Goal: Communication & Community: Answer question/provide support

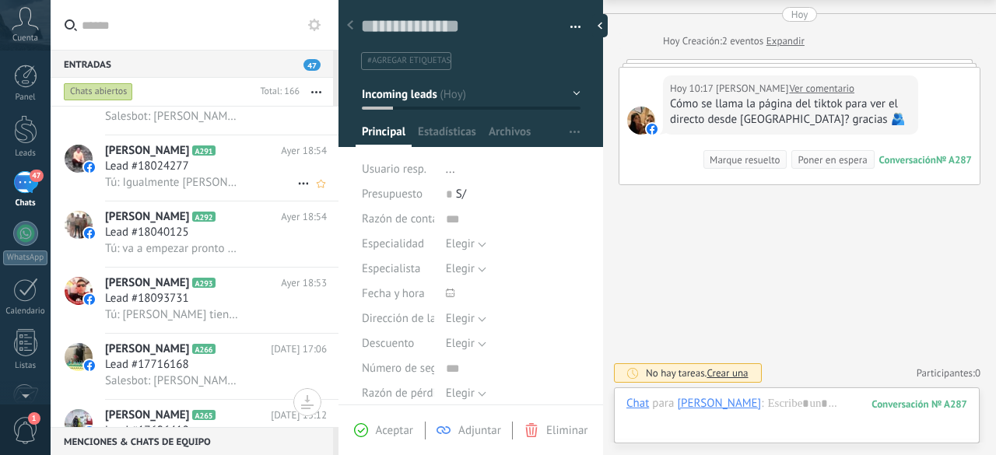
scroll to position [802, 0]
click at [187, 241] on span "Lead #18040125" at bounding box center [147, 234] width 84 height 16
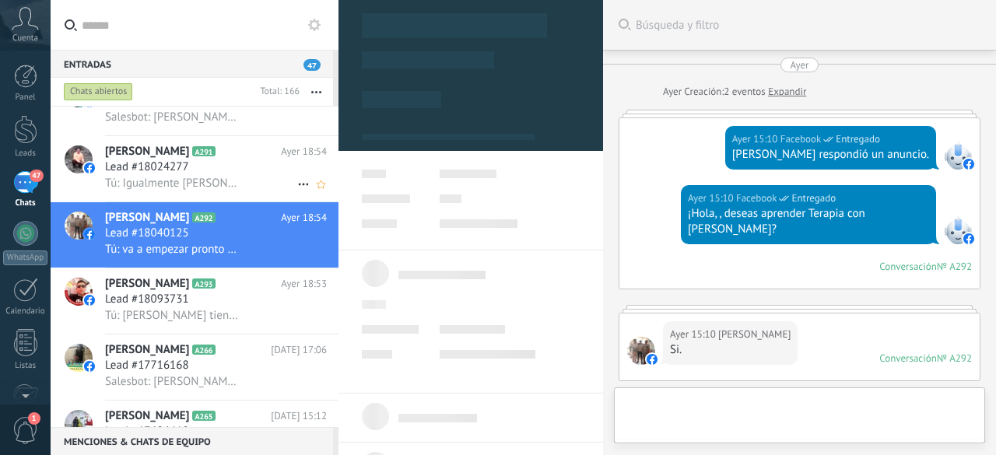
scroll to position [23, 0]
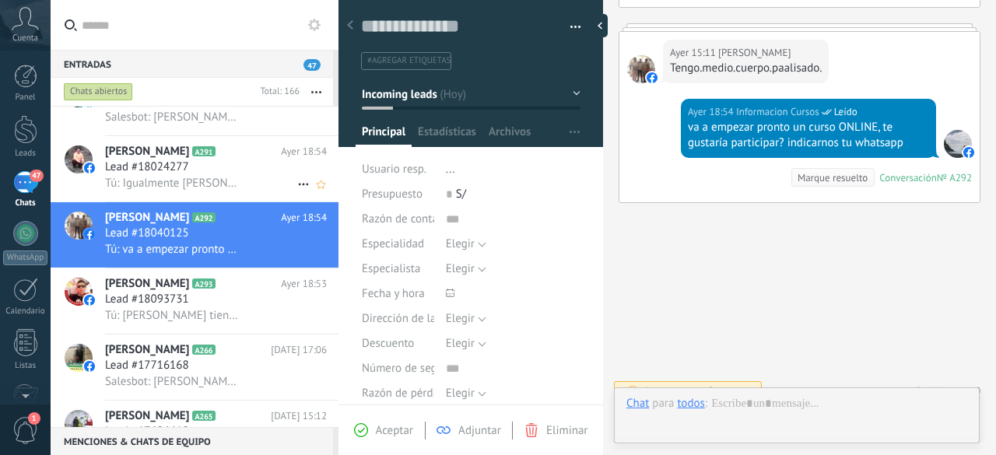
click at [163, 170] on span "Lead #18024277" at bounding box center [147, 168] width 84 height 16
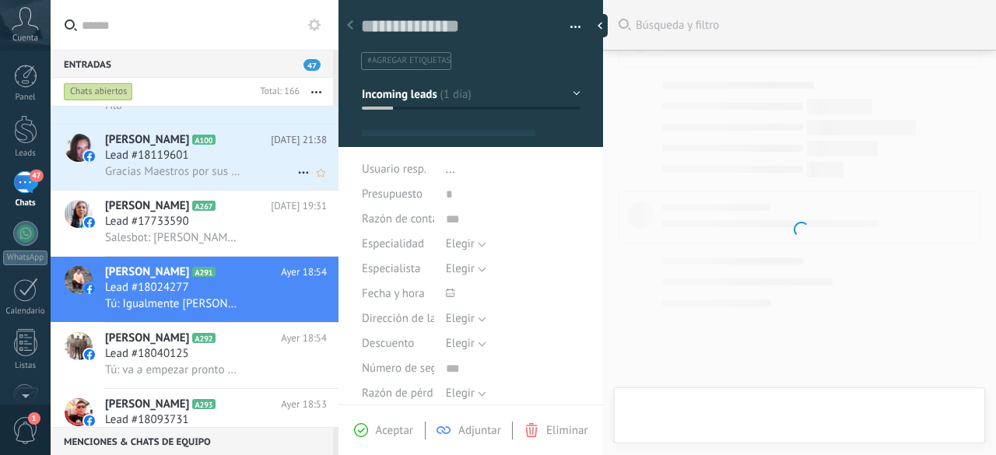
scroll to position [23, 0]
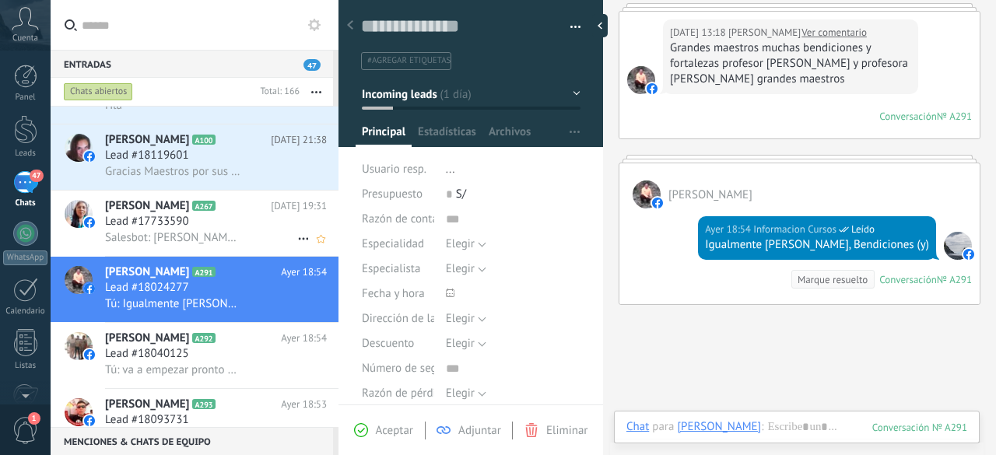
click at [163, 213] on span "[PERSON_NAME]" at bounding box center [147, 206] width 84 height 16
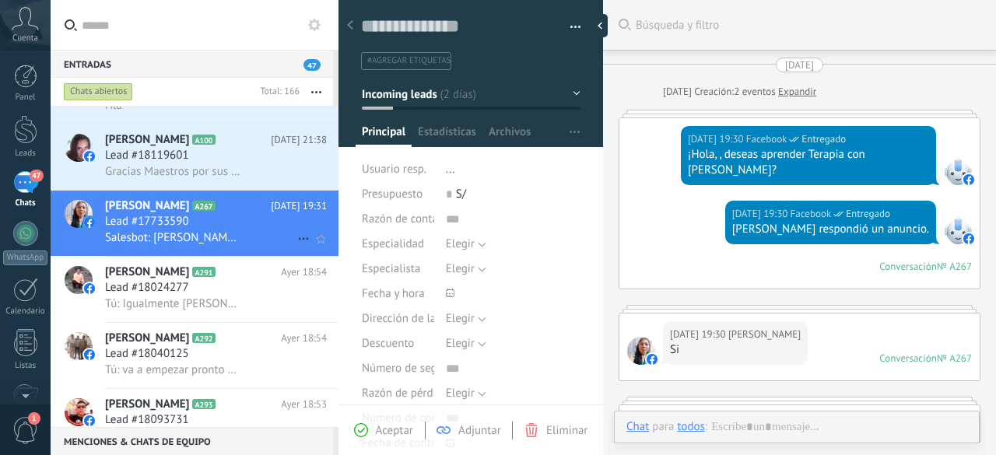
scroll to position [492, 0]
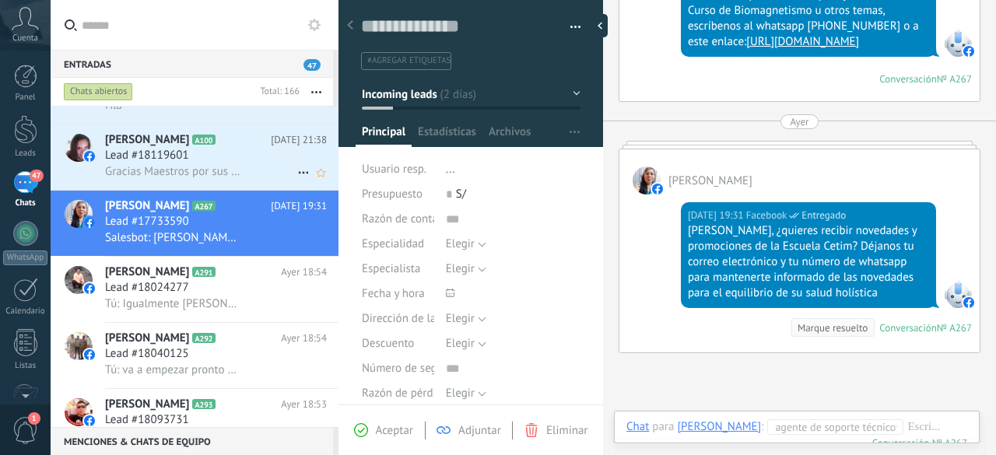
click at [153, 156] on span "Lead #18119601" at bounding box center [147, 156] width 84 height 16
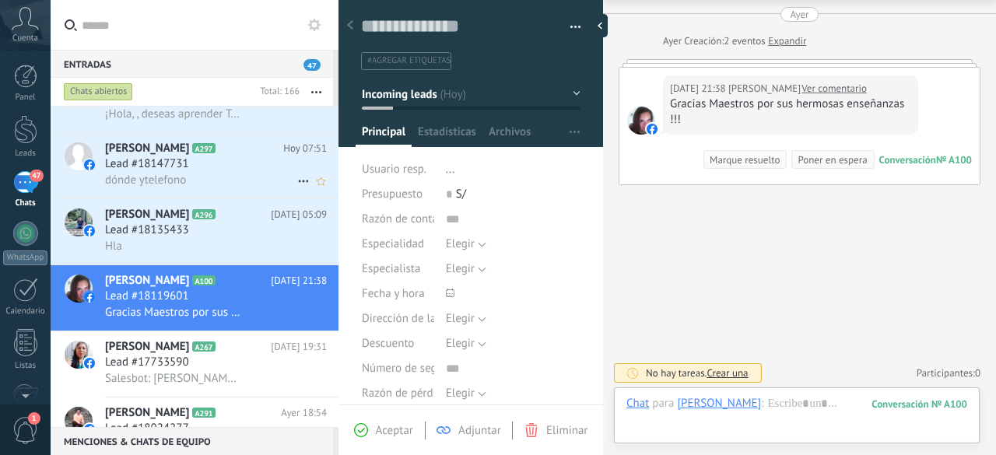
scroll to position [574, 0]
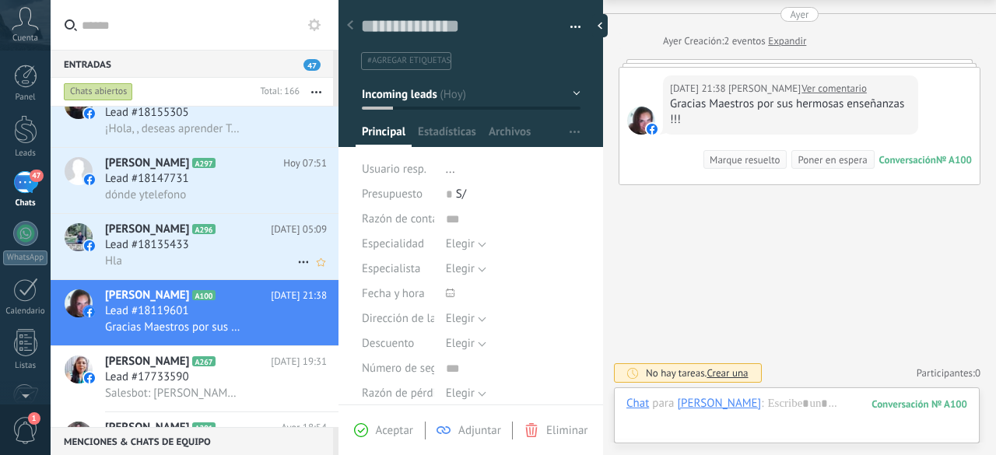
click at [168, 249] on span "Lead #18135433" at bounding box center [147, 245] width 84 height 16
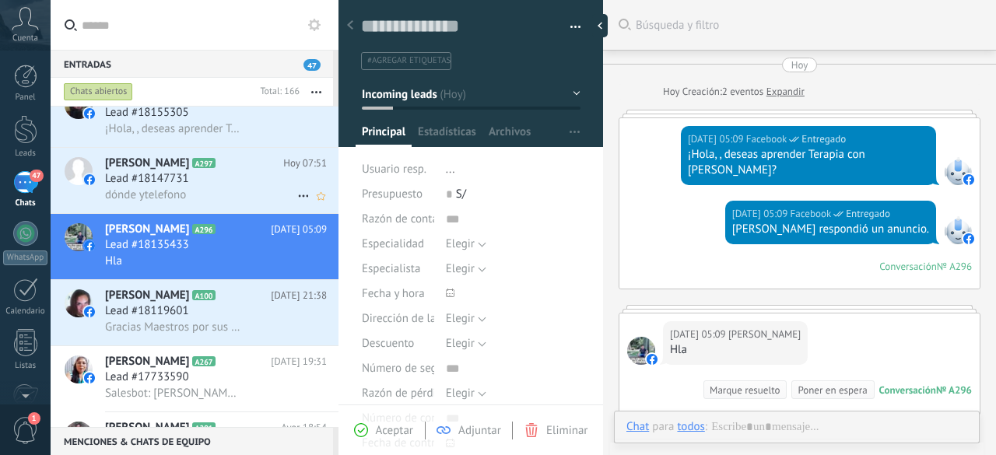
type textarea "**********"
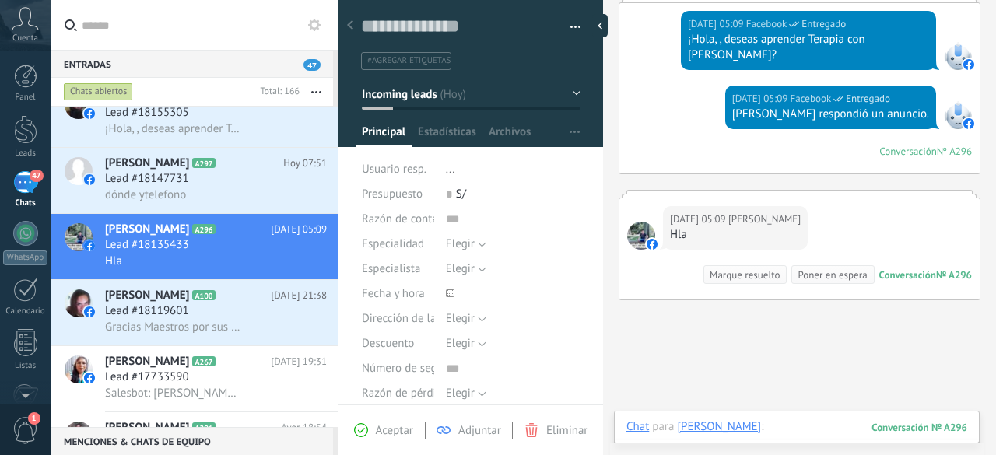
click at [806, 430] on div at bounding box center [797, 442] width 341 height 47
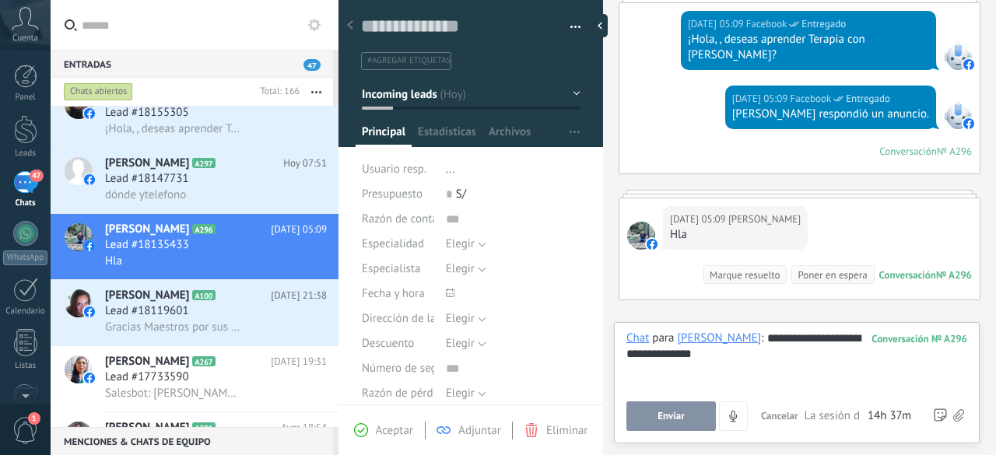
click at [682, 416] on span "Enviar" at bounding box center [671, 416] width 27 height 11
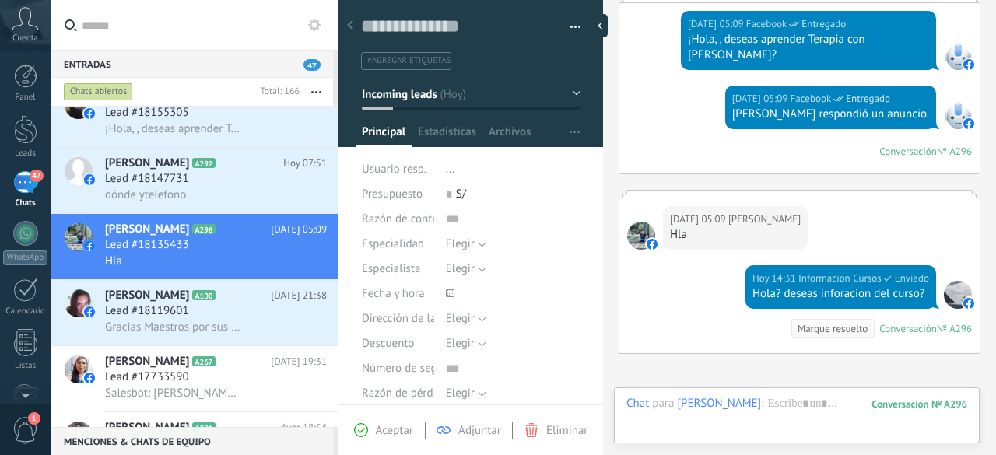
scroll to position [268, 0]
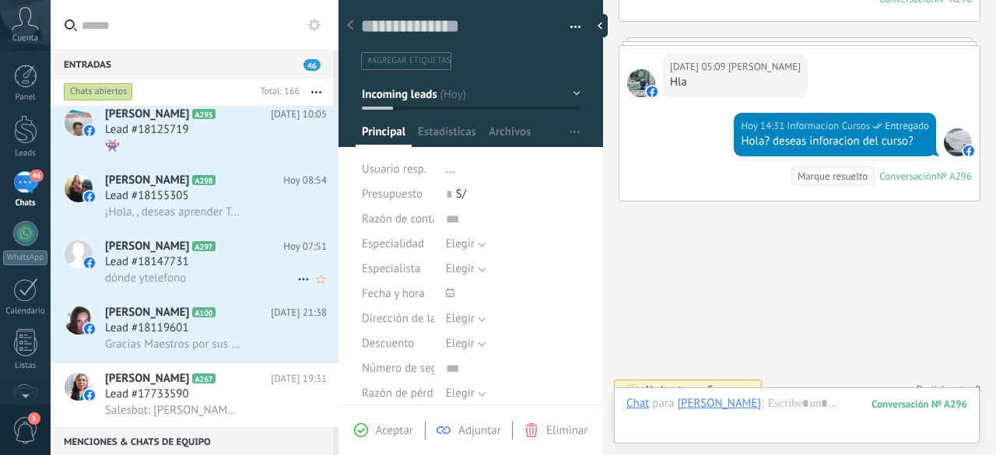
click at [181, 270] on span "Lead #18147731" at bounding box center [147, 262] width 84 height 16
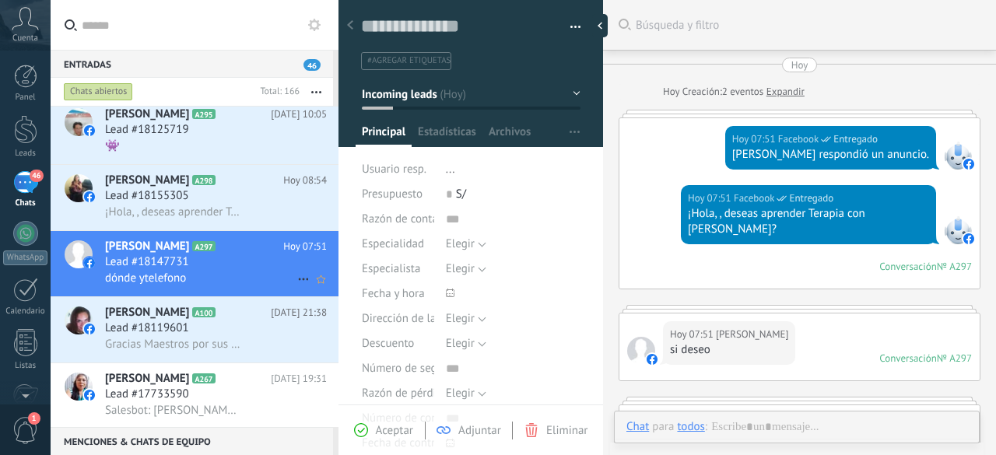
type textarea "**********"
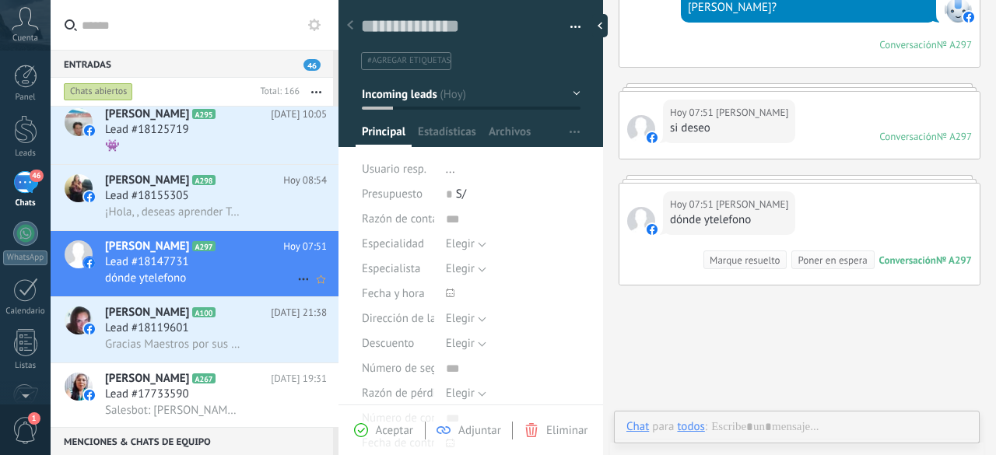
scroll to position [23, 0]
click at [861, 422] on div at bounding box center [797, 442] width 341 height 47
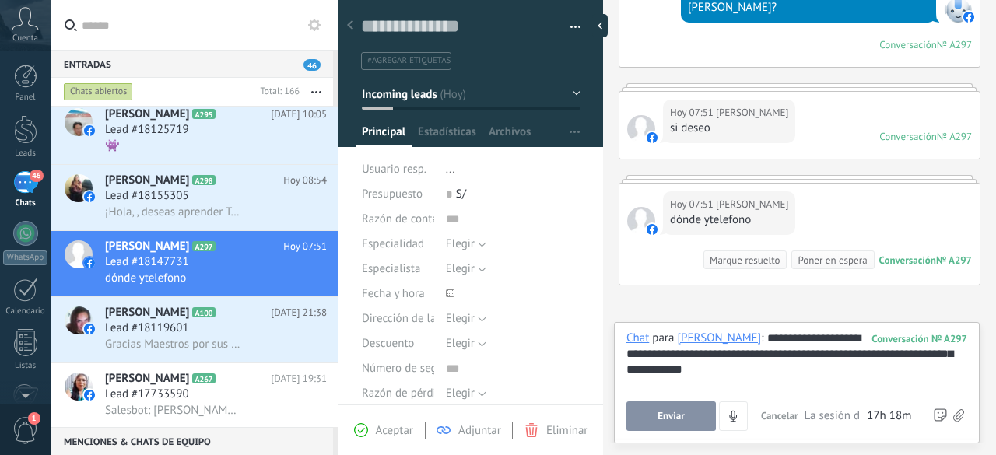
click at [679, 410] on button "Enviar" at bounding box center [672, 417] width 90 height 30
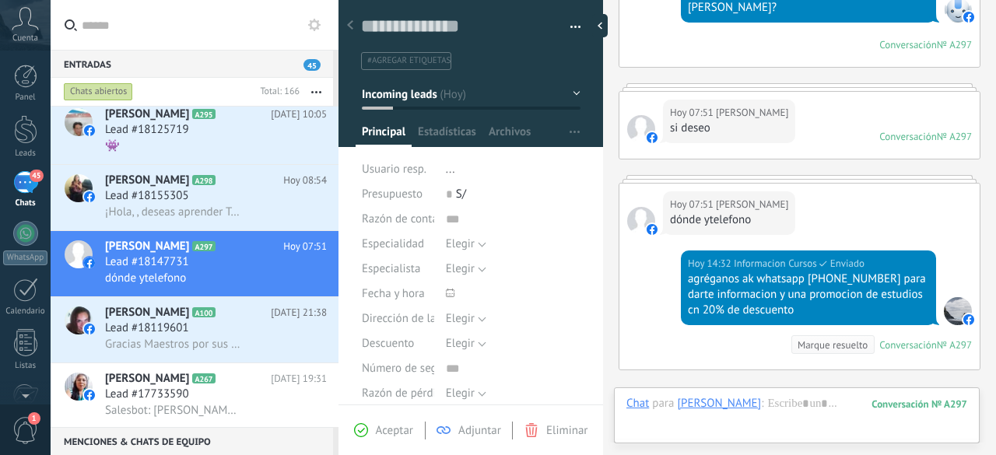
scroll to position [405, 0]
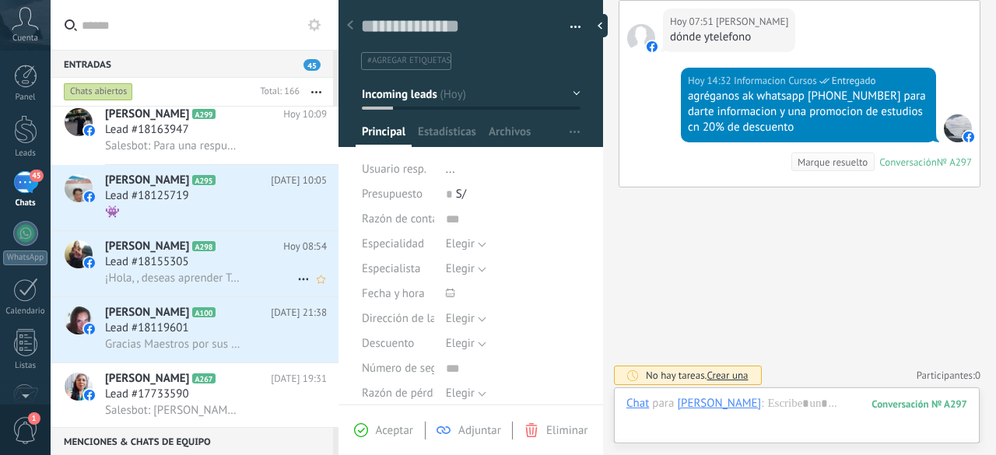
click at [198, 269] on div "Lead #18155305" at bounding box center [216, 262] width 222 height 16
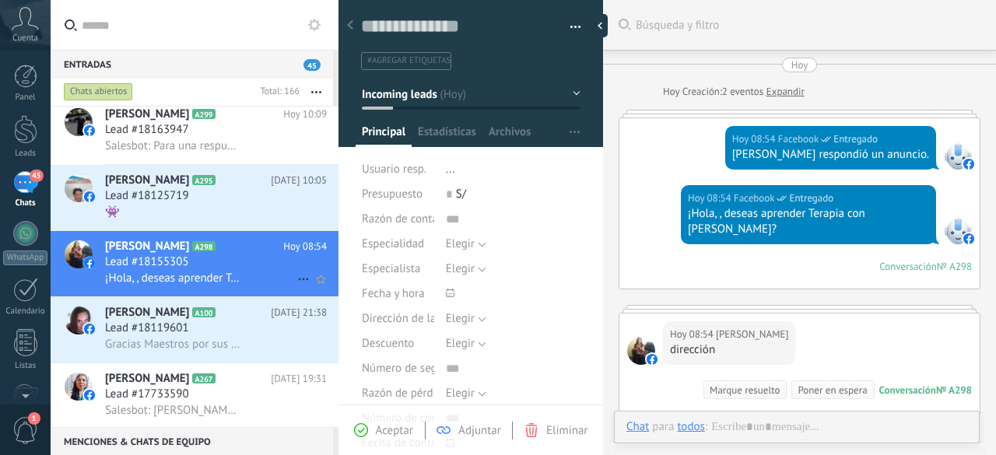
type textarea "**********"
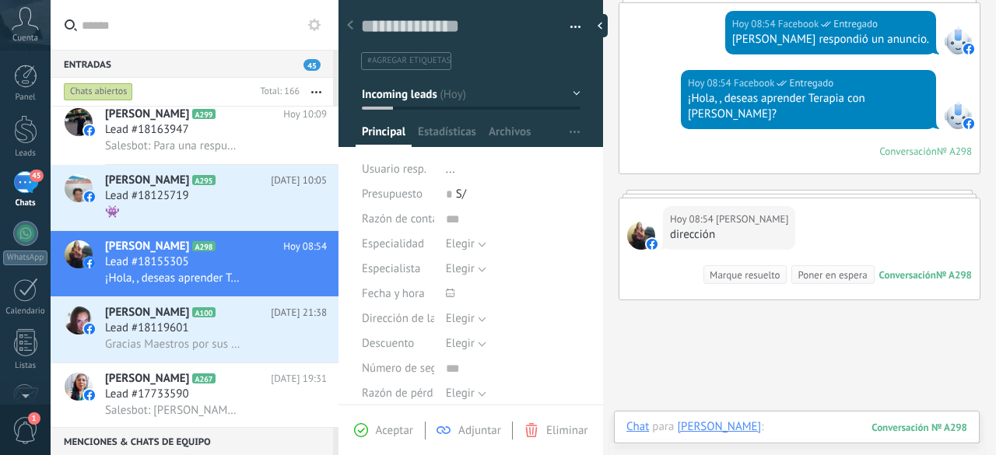
click at [823, 428] on div at bounding box center [797, 442] width 341 height 47
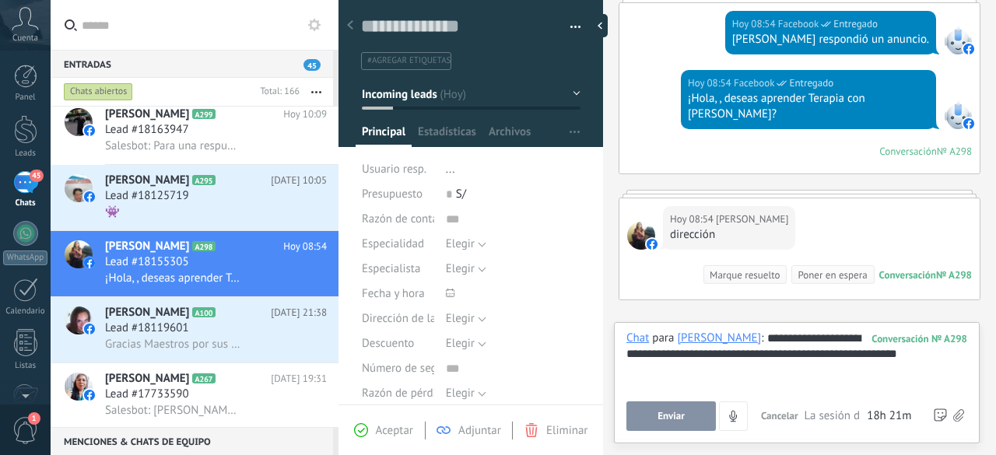
click at [663, 411] on button "Enviar" at bounding box center [672, 417] width 90 height 30
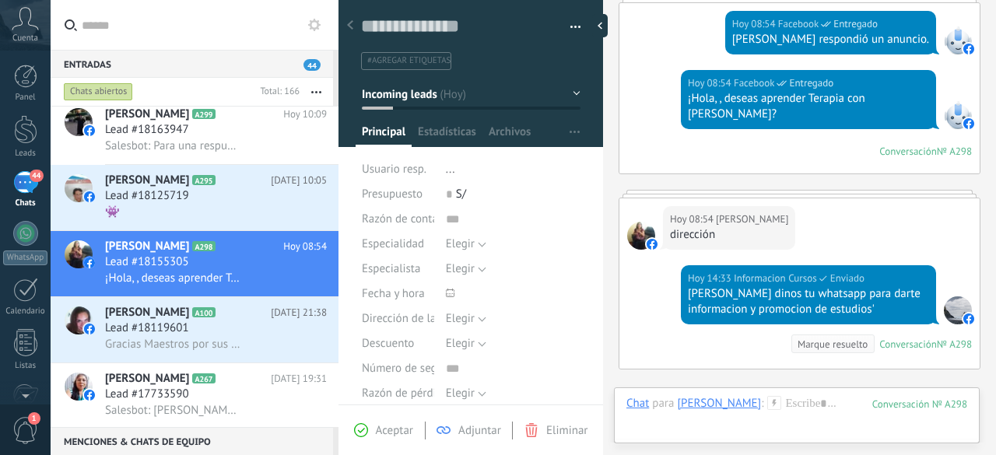
scroll to position [283, 0]
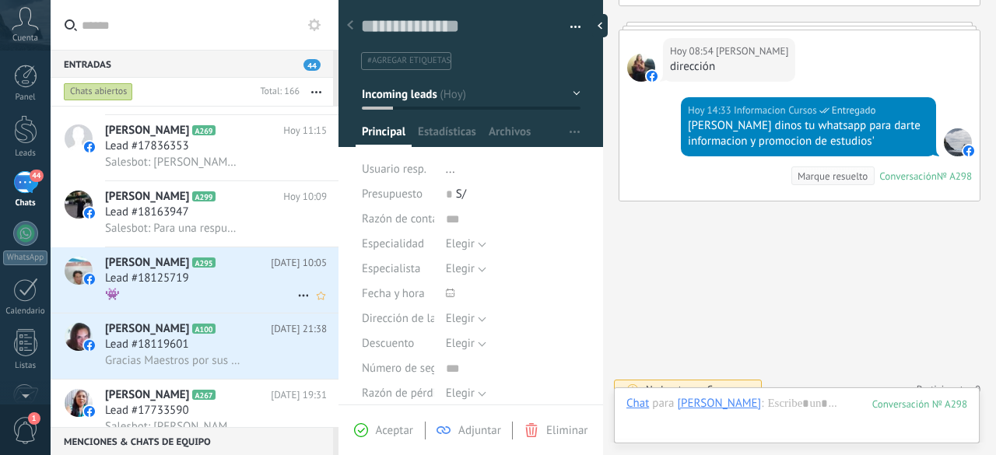
click at [176, 294] on div "👾" at bounding box center [216, 294] width 222 height 16
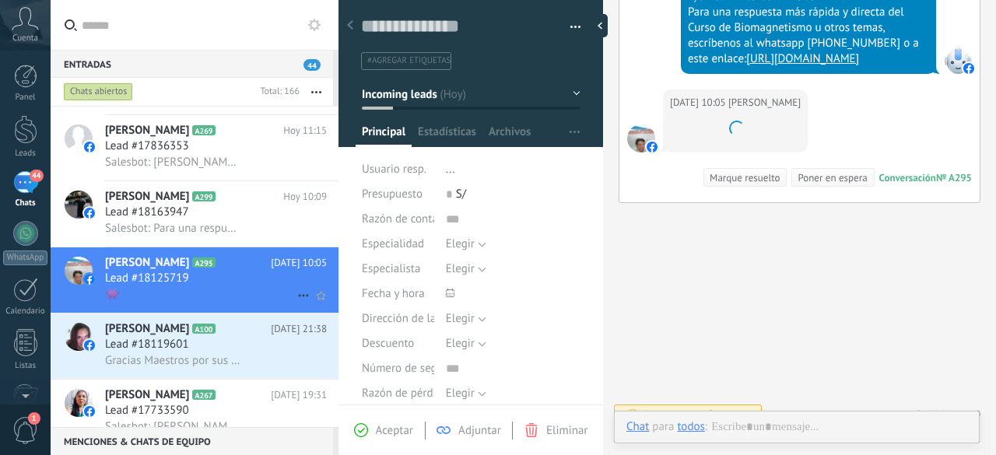
scroll to position [23, 0]
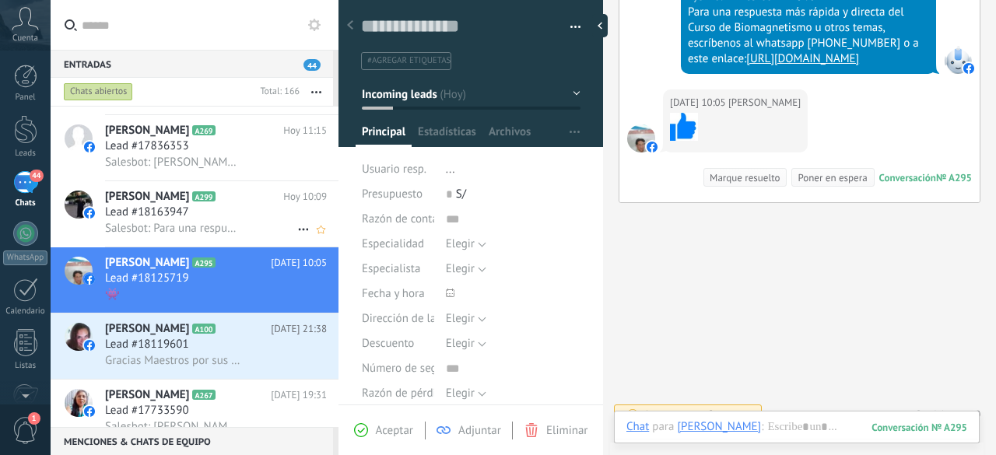
click at [159, 210] on span "Lead #18163947" at bounding box center [147, 213] width 84 height 16
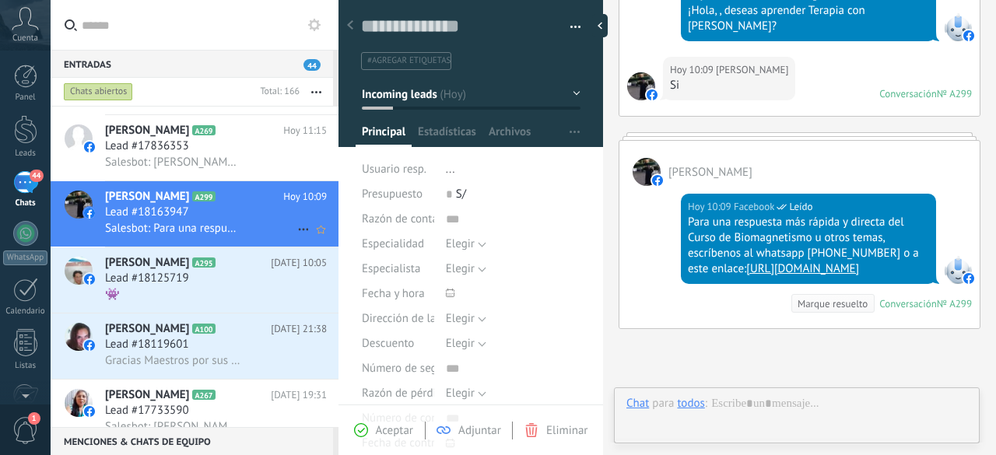
scroll to position [23, 0]
click at [198, 161] on span "Salesbot: [PERSON_NAME], ¿quieres recibir novedades y promociones de la Escuela…" at bounding box center [173, 162] width 136 height 15
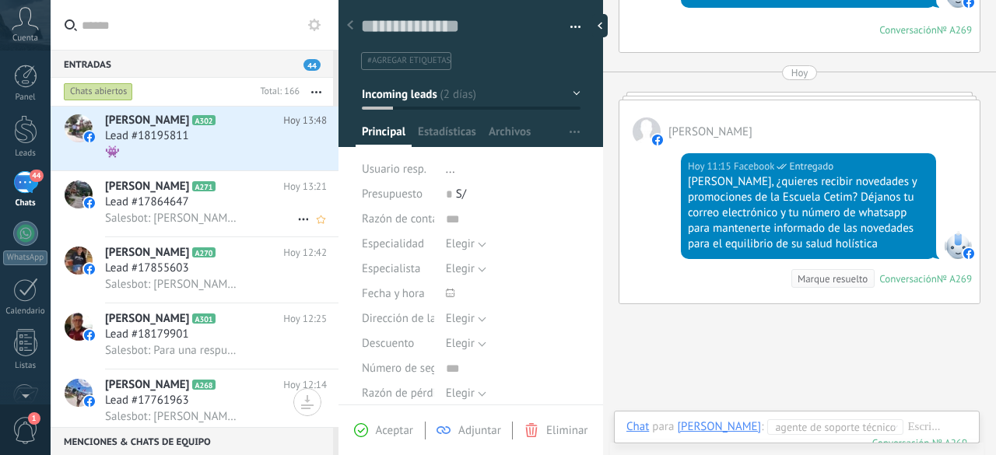
scroll to position [169, 0]
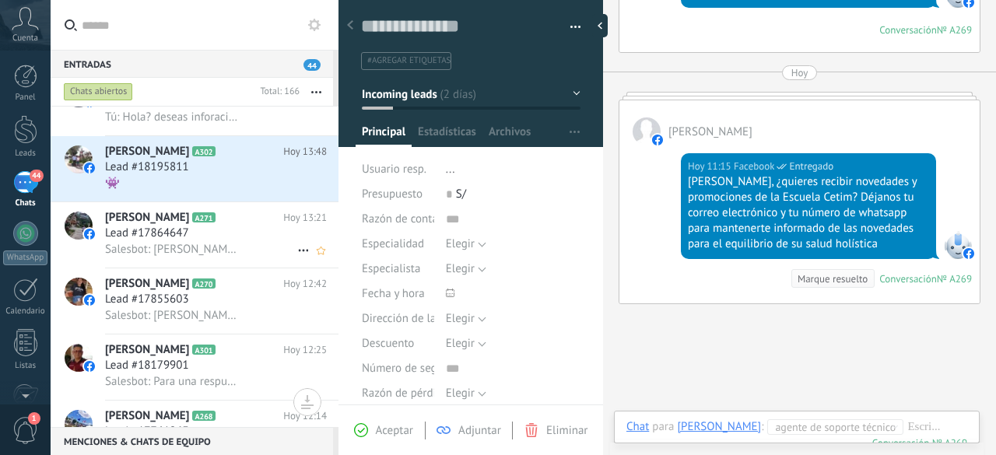
click at [198, 161] on div "[PERSON_NAME] A302 [DATE] 13:48 Lead #18195811 👾" at bounding box center [221, 168] width 233 height 65
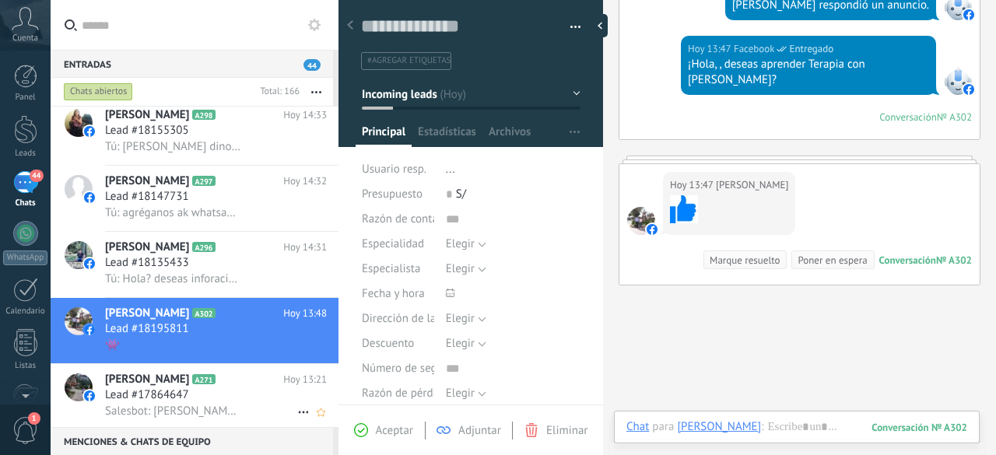
scroll to position [2, 0]
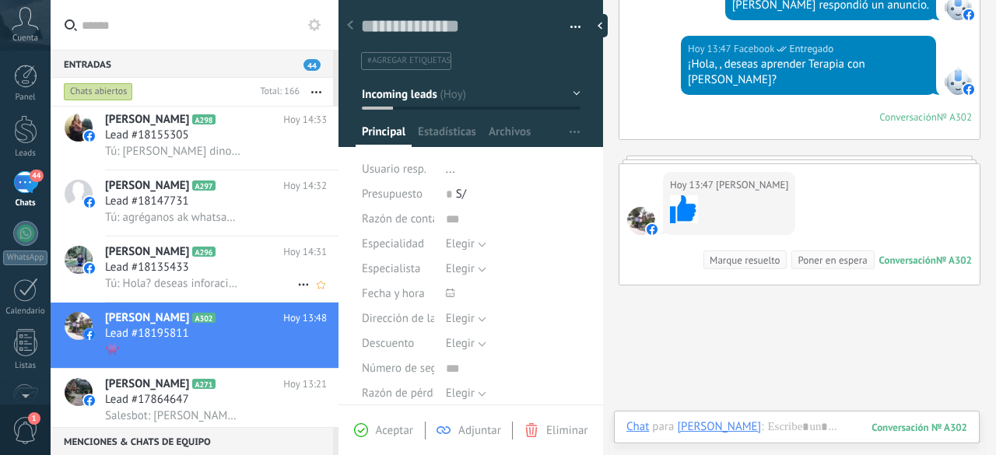
click at [193, 272] on h3 "Lead #18135433" at bounding box center [151, 268] width 92 height 16
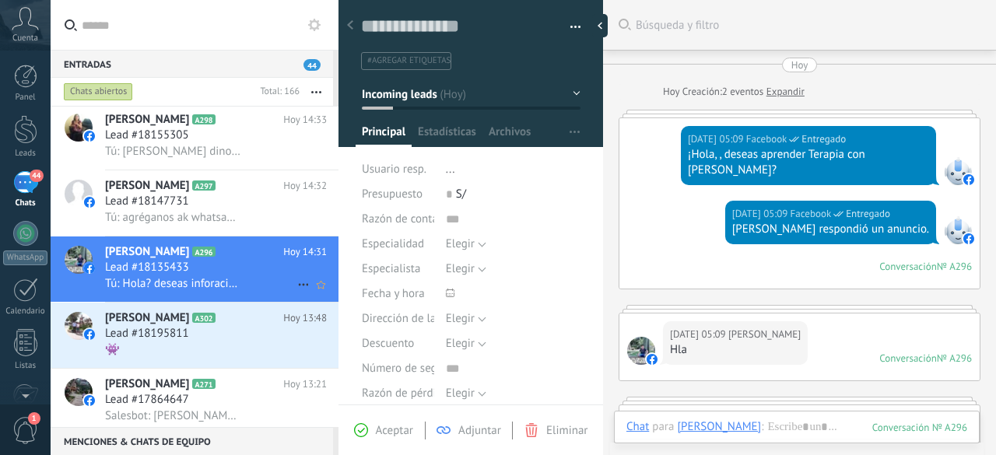
scroll to position [226, 0]
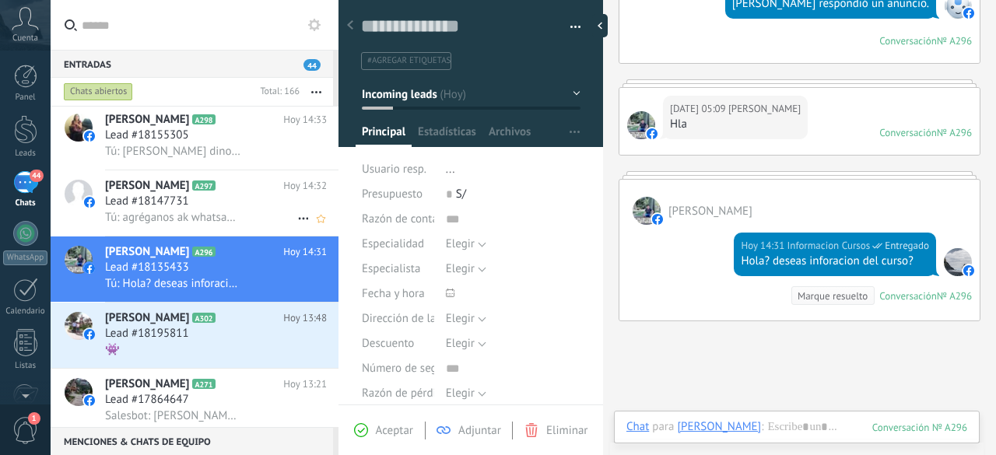
click at [156, 205] on span "Lead #18147731" at bounding box center [147, 202] width 84 height 16
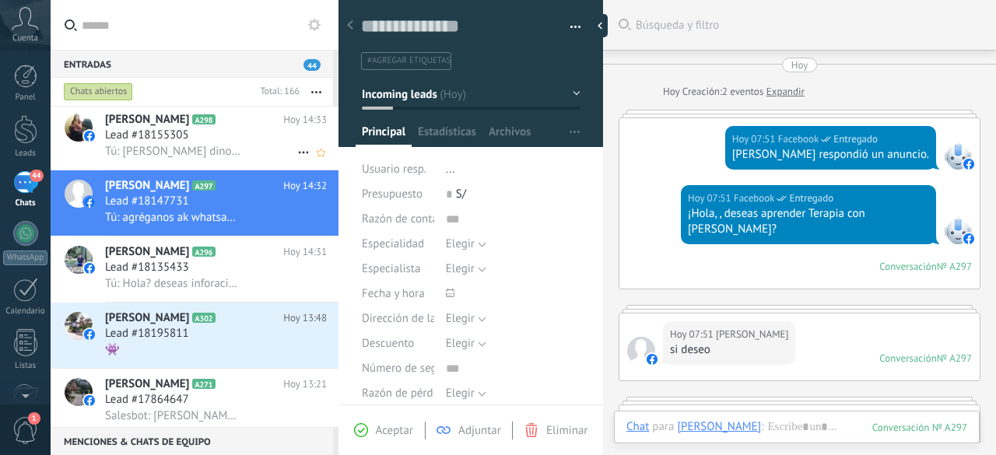
scroll to position [301, 0]
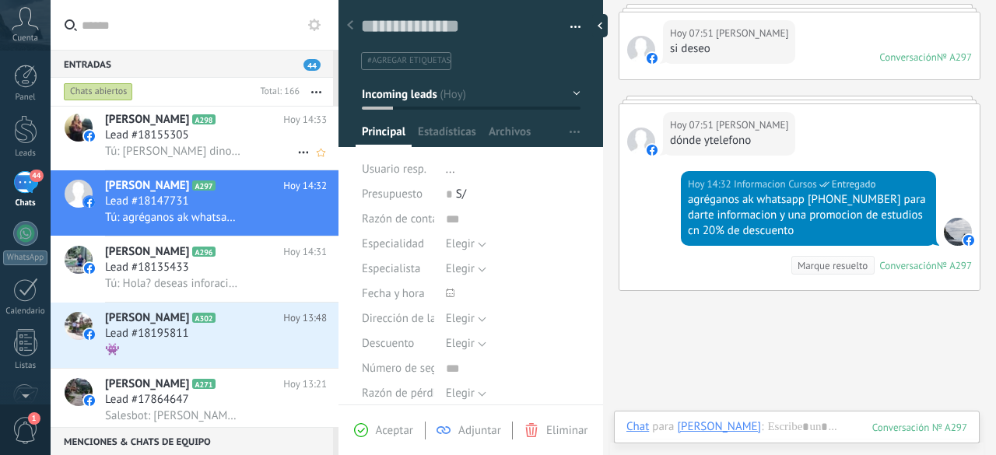
click at [167, 147] on span "Tú: [PERSON_NAME] dinos tu whatsapp para darte informacion y promocion de estud…" at bounding box center [173, 151] width 136 height 15
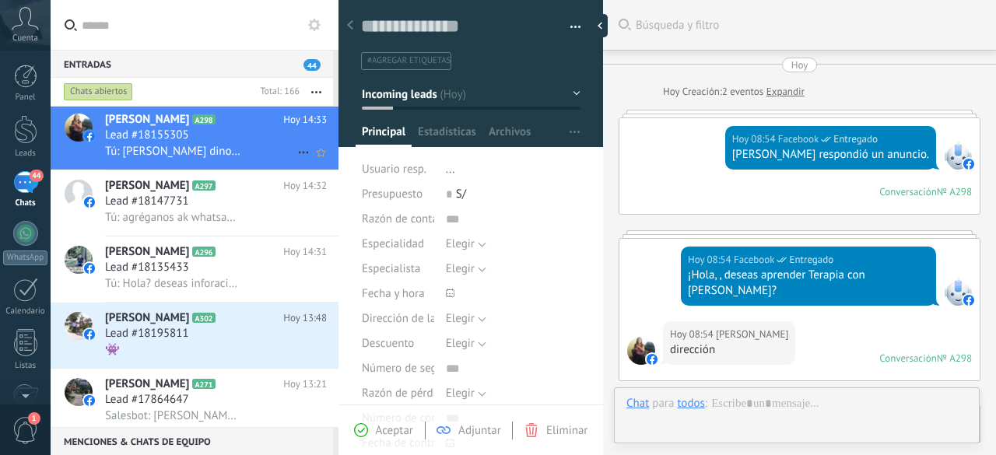
type textarea "**********"
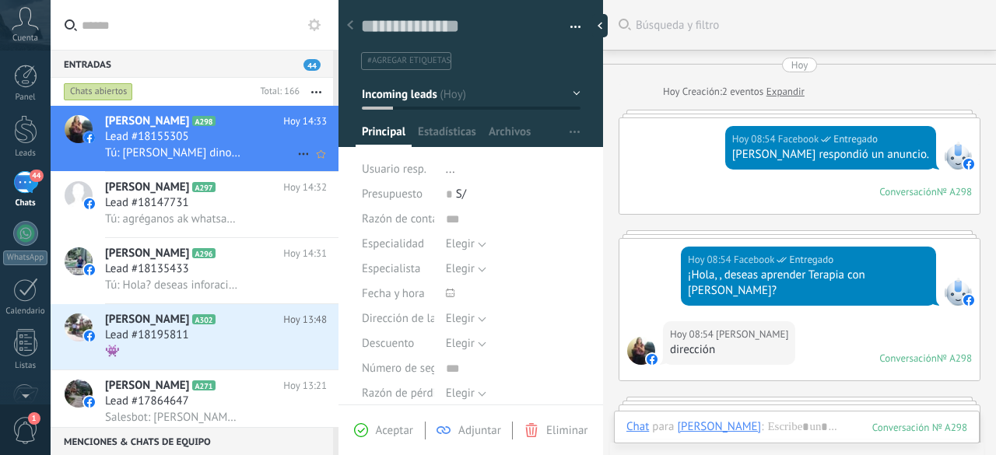
scroll to position [233, 0]
